Goal: Navigation & Orientation: Find specific page/section

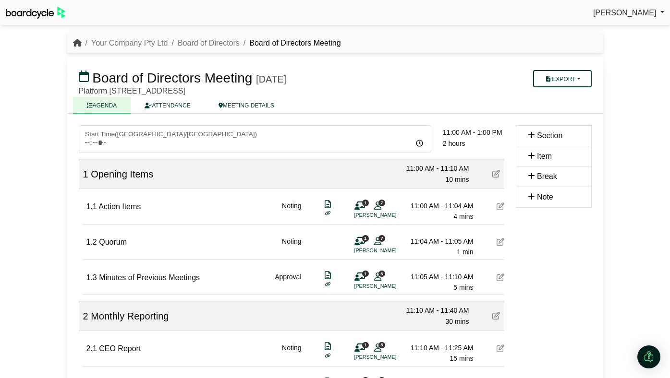
click at [77, 42] on icon "breadcrumb" at bounding box center [77, 43] width 9 height 8
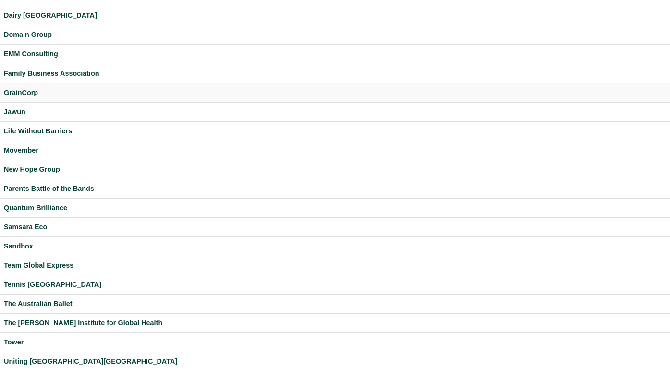
scroll to position [126, 0]
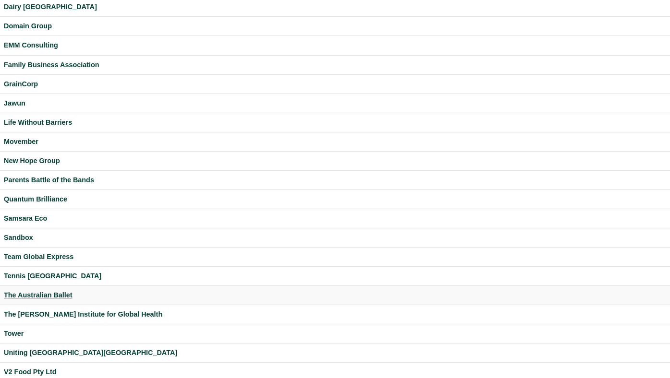
click at [43, 294] on div "The Australian Ballet" at bounding box center [335, 295] width 662 height 11
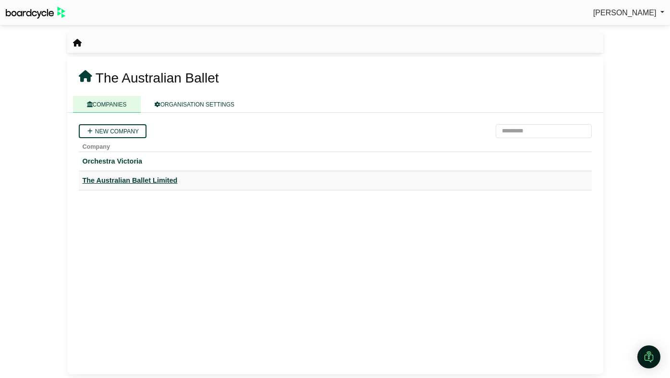
click at [136, 183] on div "The Australian Ballet Limited" at bounding box center [335, 180] width 505 height 11
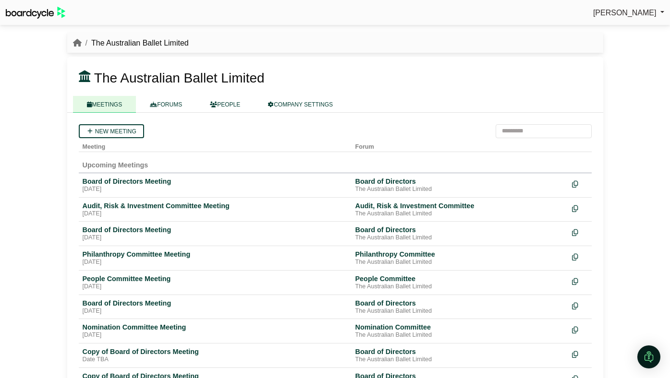
click at [641, 12] on span "[PERSON_NAME]" at bounding box center [624, 13] width 63 height 8
click at [630, 31] on link "Sign Out" at bounding box center [625, 29] width 77 height 18
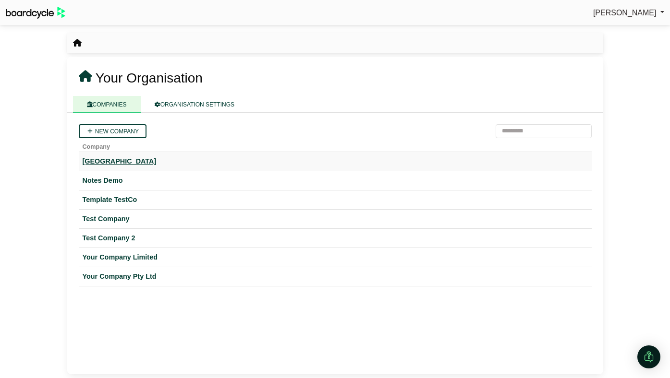
click at [134, 165] on div "Hogwarts University" at bounding box center [335, 161] width 505 height 11
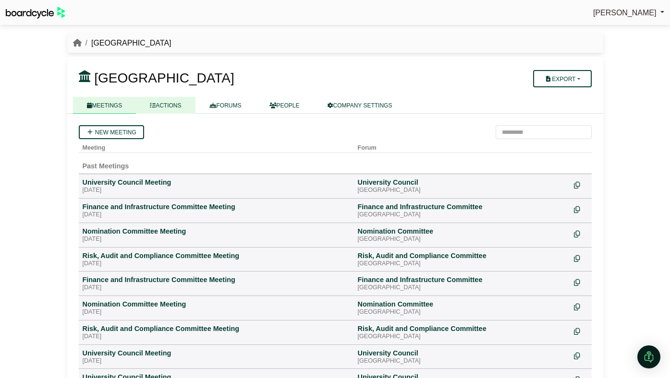
click at [165, 107] on link "ACTIONS" at bounding box center [165, 105] width 59 height 17
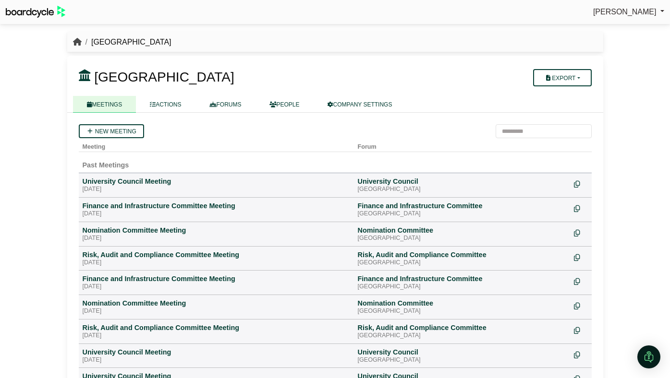
click at [77, 46] on icon "breadcrumb" at bounding box center [77, 42] width 9 height 8
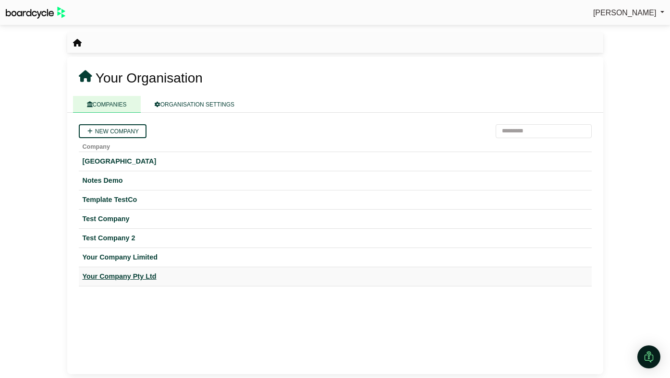
click at [142, 277] on div "Your Company Pty Ltd" at bounding box center [335, 276] width 505 height 11
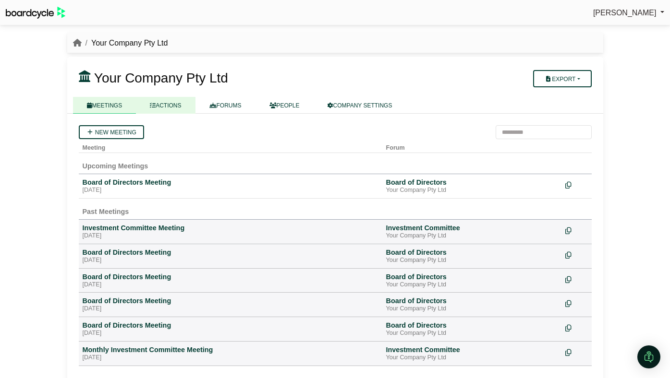
click at [179, 108] on link "ACTIONS" at bounding box center [165, 105] width 59 height 17
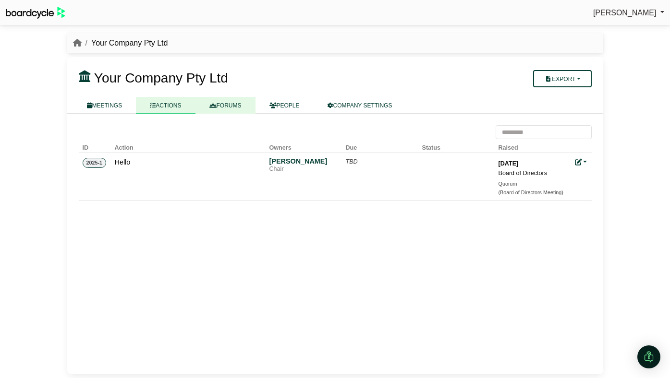
click at [228, 105] on link "FORUMS" at bounding box center [225, 105] width 60 height 17
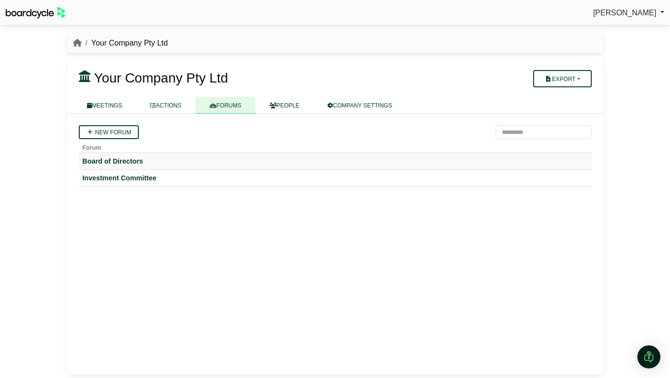
click at [136, 156] on td "Board of Directors" at bounding box center [335, 161] width 513 height 17
click at [135, 159] on div "Board of Directors" at bounding box center [335, 161] width 505 height 9
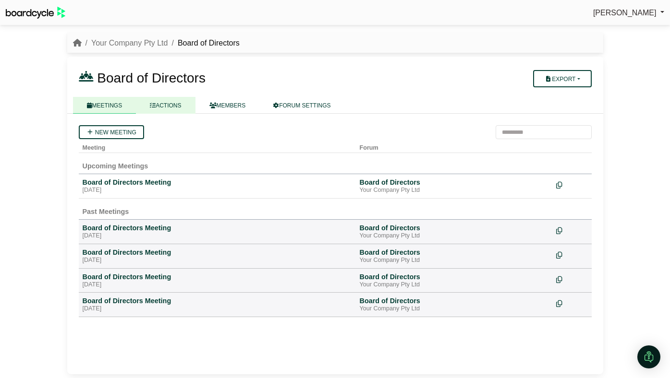
click at [168, 109] on link "ACTIONS" at bounding box center [165, 105] width 59 height 17
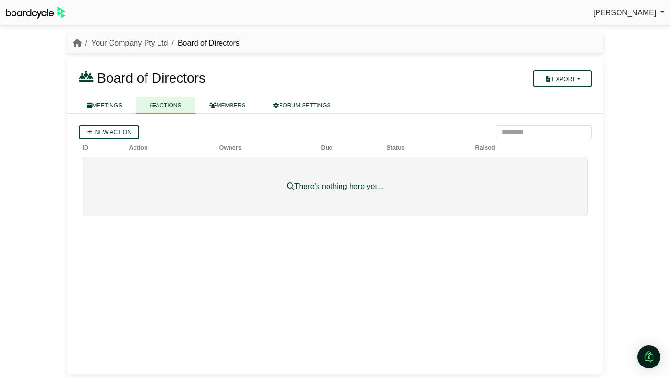
click at [152, 40] on link "Your Company Pty Ltd" at bounding box center [129, 43] width 77 height 8
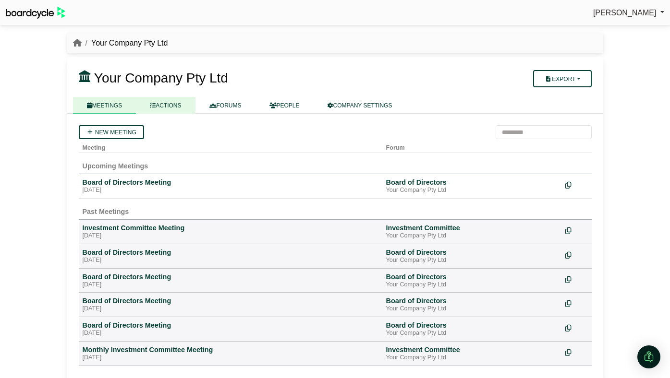
click at [175, 104] on link "ACTIONS" at bounding box center [165, 105] width 59 height 17
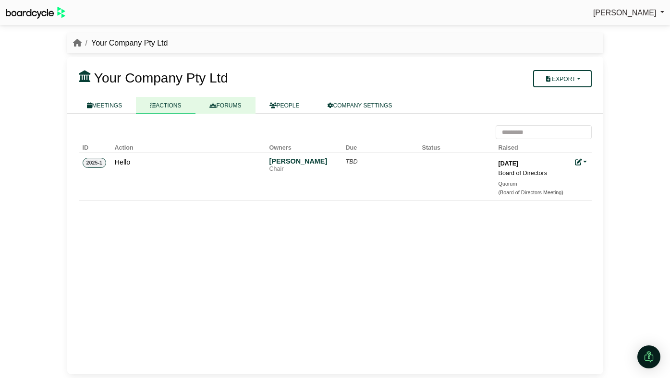
click at [242, 101] on link "FORUMS" at bounding box center [225, 105] width 60 height 17
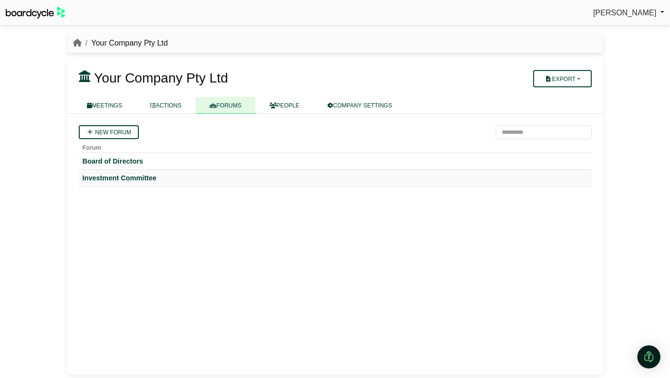
click at [129, 172] on td "Investment Committee" at bounding box center [335, 178] width 513 height 17
click at [128, 178] on div "Investment Committee" at bounding box center [335, 178] width 505 height 9
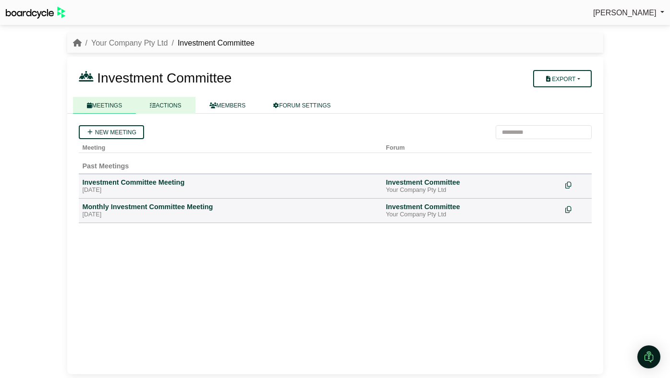
click at [166, 103] on link "ACTIONS" at bounding box center [165, 105] width 59 height 17
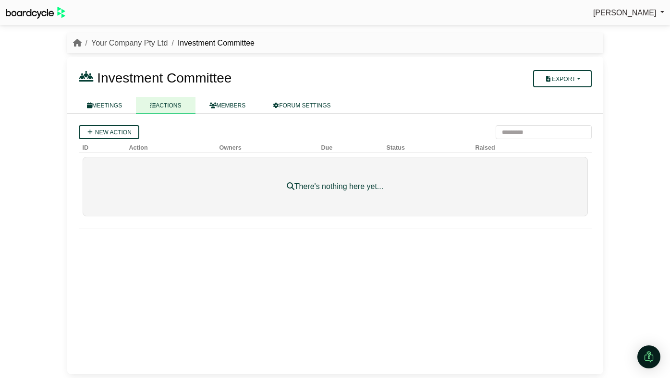
click at [153, 44] on link "Your Company Pty Ltd" at bounding box center [129, 43] width 77 height 8
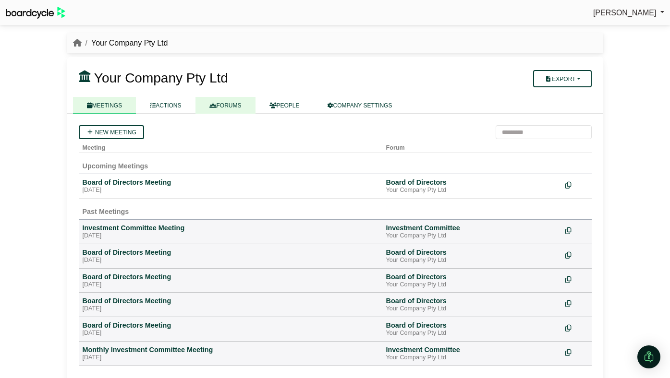
click at [216, 103] on icon at bounding box center [212, 106] width 7 height 6
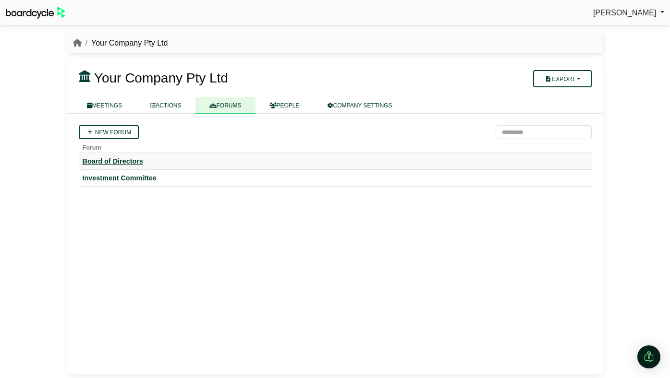
click at [132, 159] on div "Board of Directors" at bounding box center [335, 161] width 505 height 9
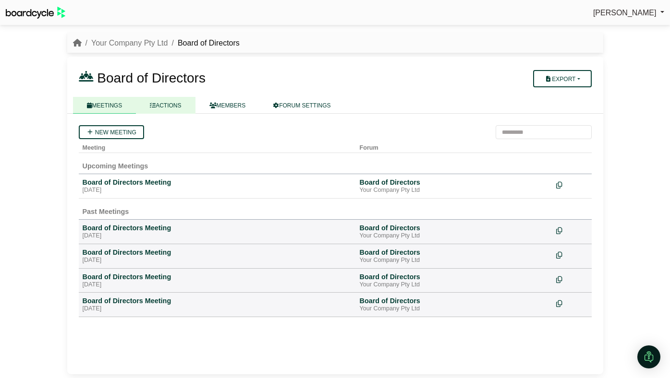
click at [173, 104] on link "ACTIONS" at bounding box center [165, 105] width 59 height 17
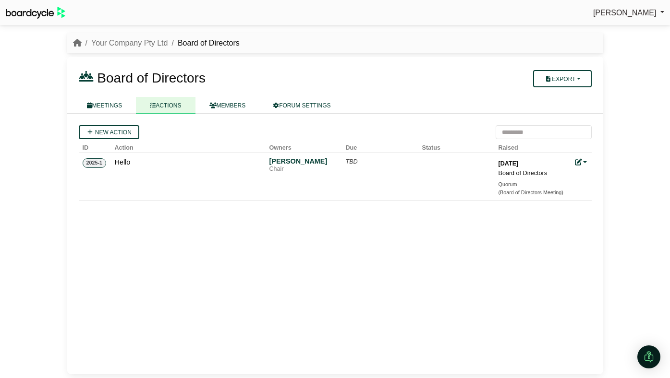
click at [186, 230] on div "New action ID Action Owners Due Status Raised 2025-1 Hello Alicia Spinnet Chair…" at bounding box center [335, 244] width 536 height 261
click at [148, 44] on link "Your Company Pty Ltd" at bounding box center [129, 43] width 77 height 8
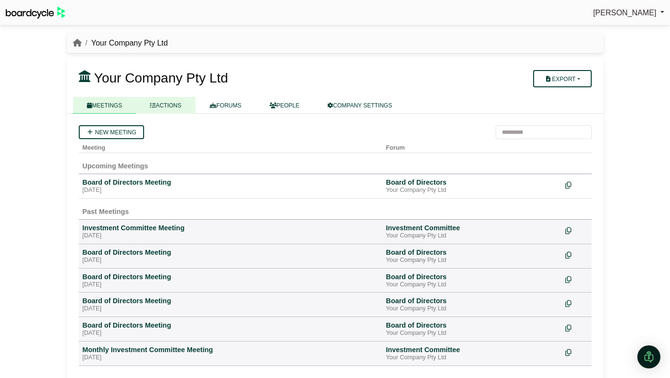
click at [163, 109] on link "ACTIONS" at bounding box center [165, 105] width 59 height 17
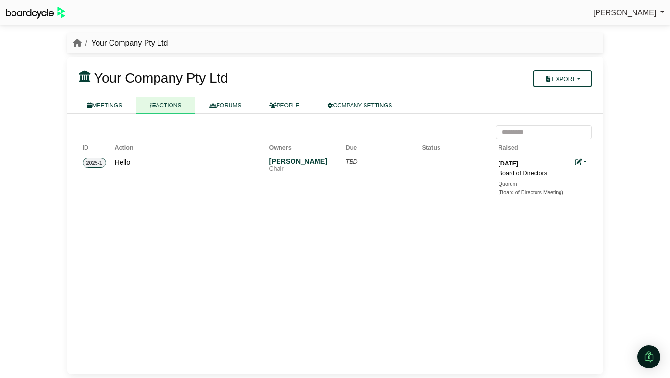
click at [78, 48] on li "breadcrumb" at bounding box center [77, 43] width 9 height 12
click at [75, 43] on icon "breadcrumb" at bounding box center [77, 43] width 9 height 8
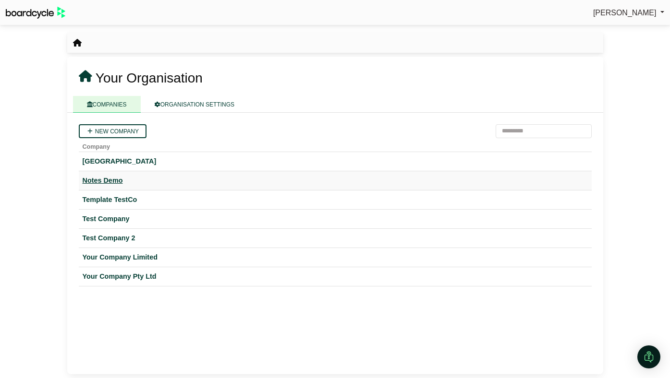
click at [112, 183] on div "Notes Demo" at bounding box center [335, 180] width 505 height 11
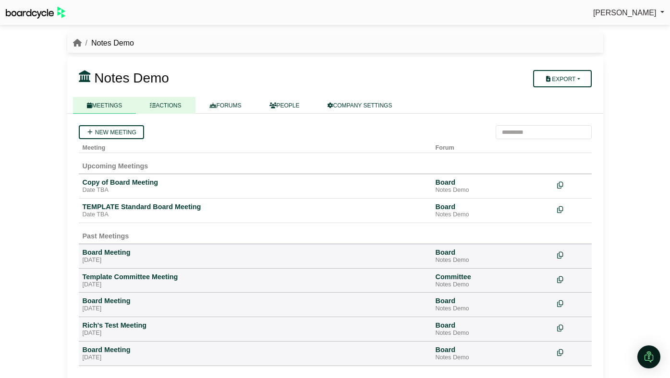
click at [167, 108] on link "ACTIONS" at bounding box center [165, 105] width 59 height 17
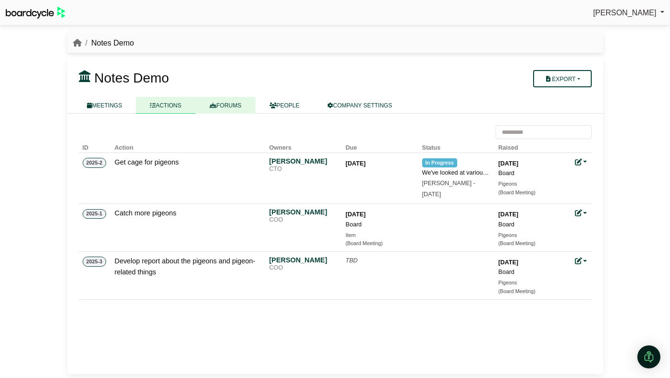
click at [220, 104] on link "FORUMS" at bounding box center [225, 105] width 60 height 17
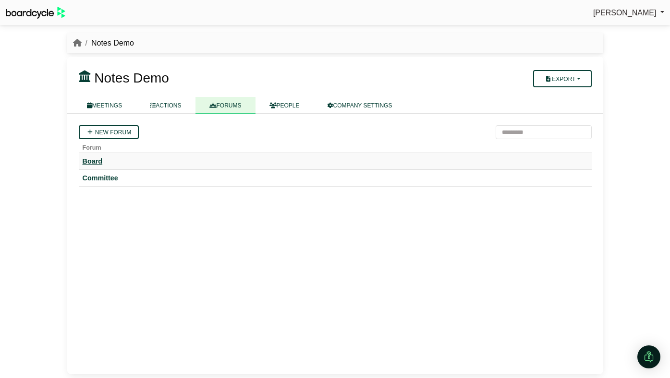
click at [95, 157] on div "Board" at bounding box center [335, 161] width 505 height 9
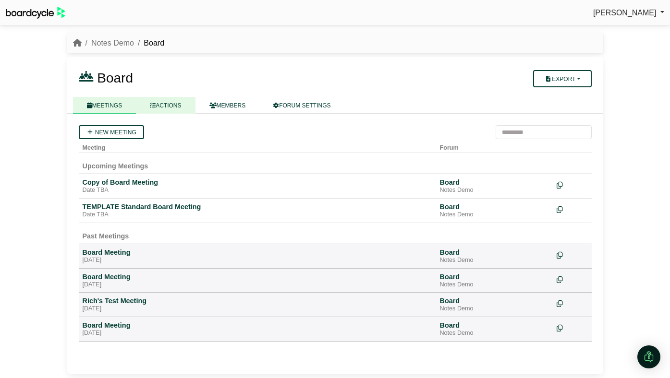
click at [167, 101] on link "ACTIONS" at bounding box center [165, 105] width 59 height 17
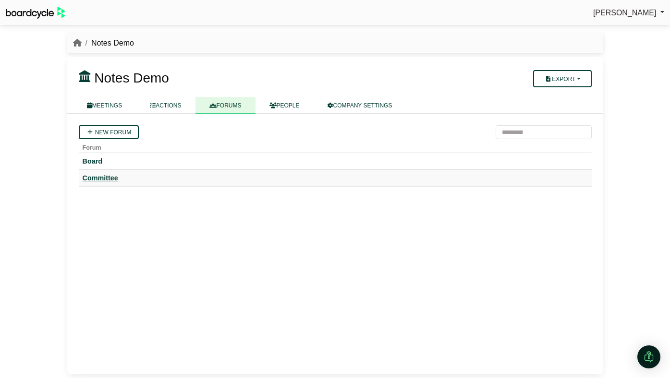
click at [100, 178] on div "Committee" at bounding box center [335, 178] width 505 height 9
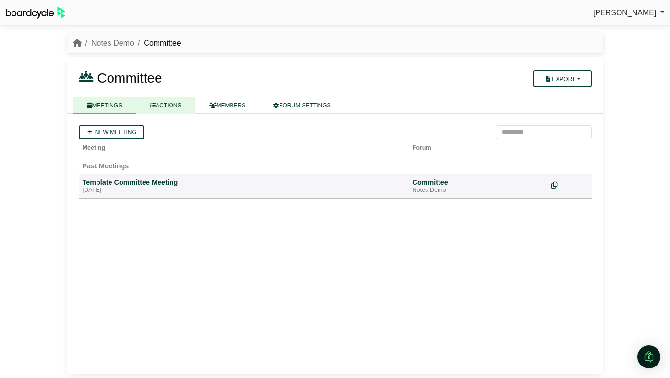
click at [162, 105] on link "ACTIONS" at bounding box center [165, 105] width 59 height 17
